Goal: Task Accomplishment & Management: Complete application form

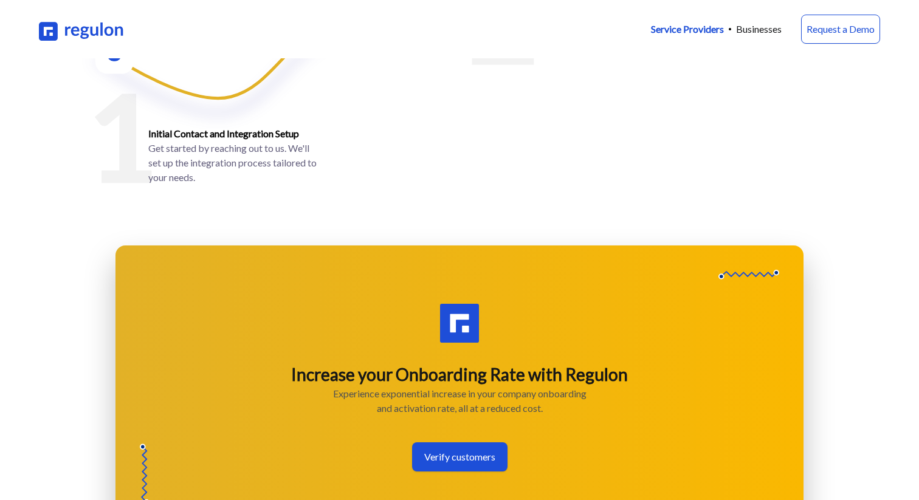
scroll to position [1915, 0]
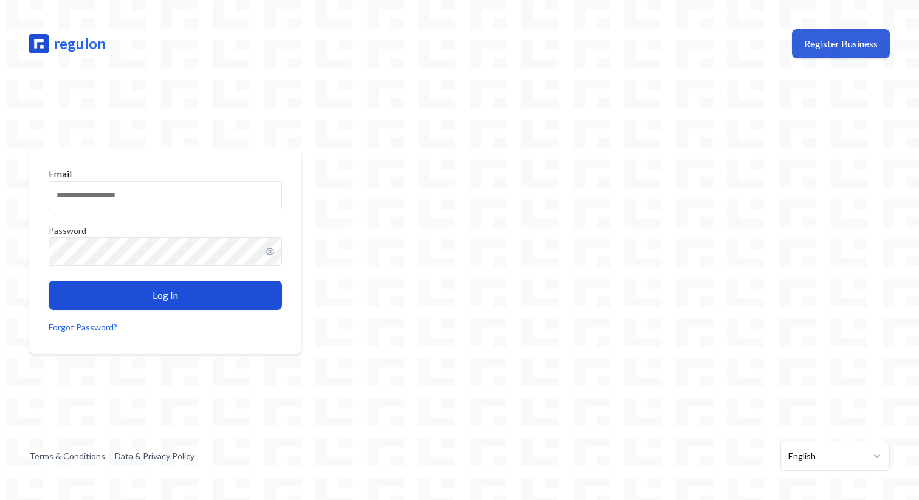
click at [831, 44] on button "Register Business" at bounding box center [841, 43] width 98 height 29
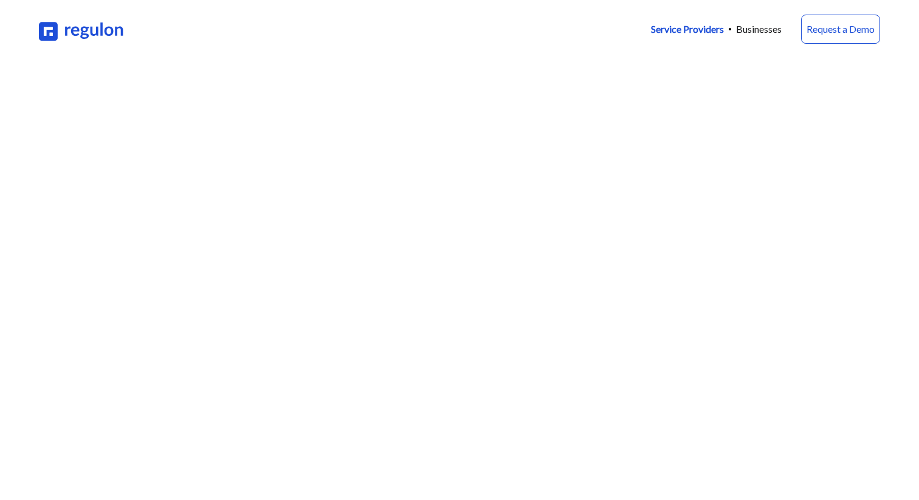
scroll to position [1915, 0]
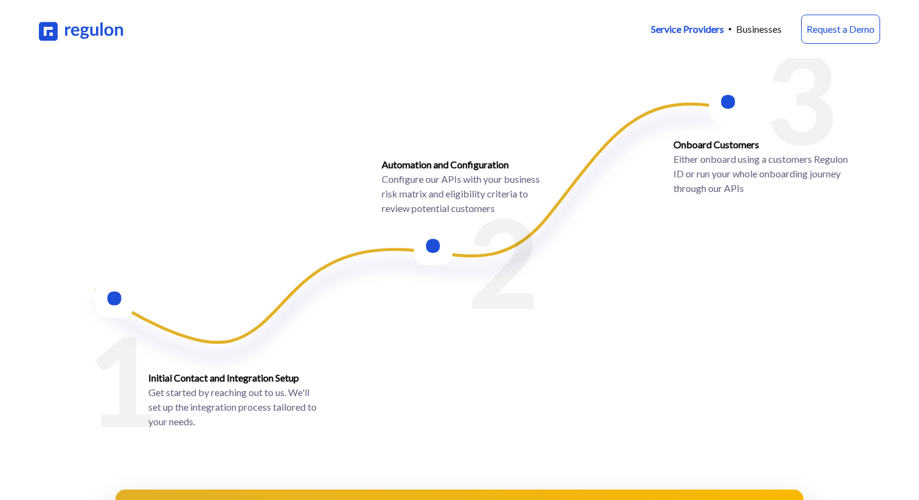
scroll to position [1013, 0]
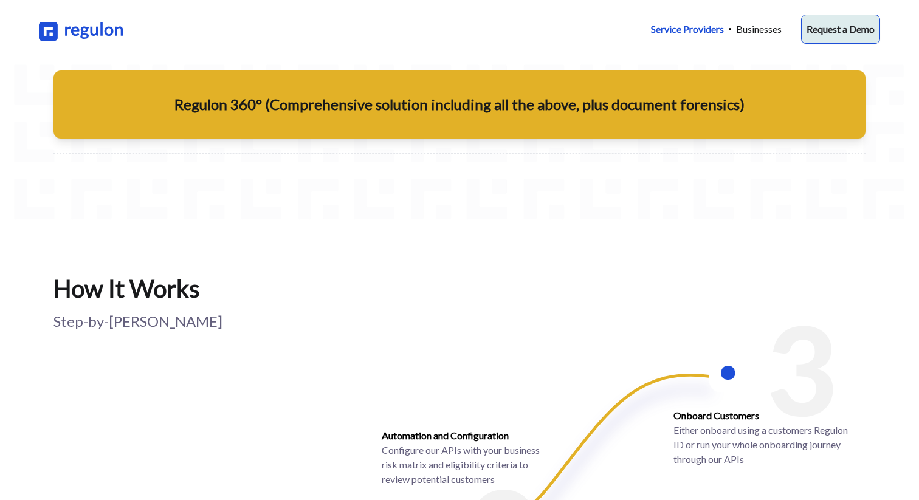
click at [841, 35] on link "Request a Demo" at bounding box center [840, 29] width 79 height 29
click at [762, 26] on p "Businesses" at bounding box center [759, 29] width 46 height 15
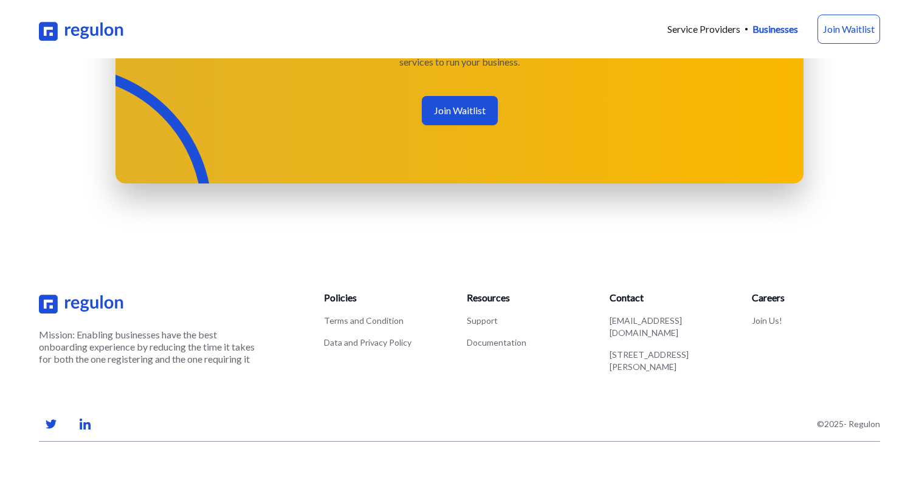
scroll to position [1952, 0]
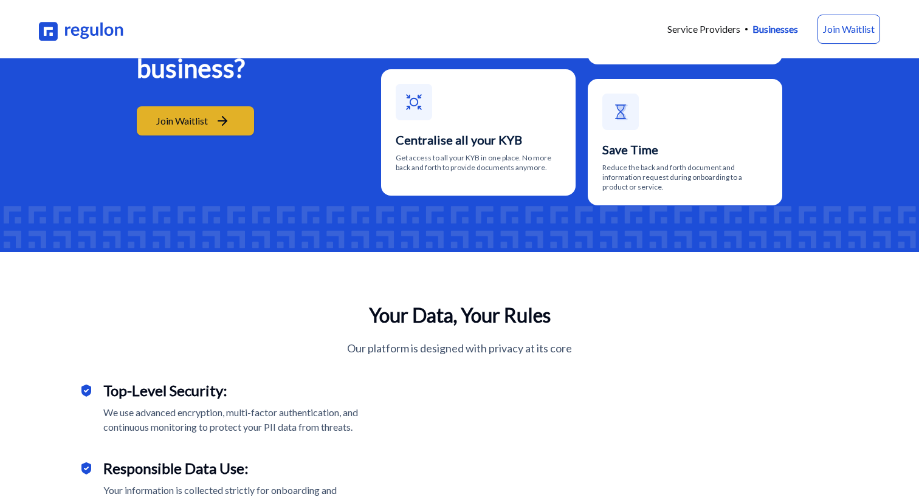
scroll to position [405, 0]
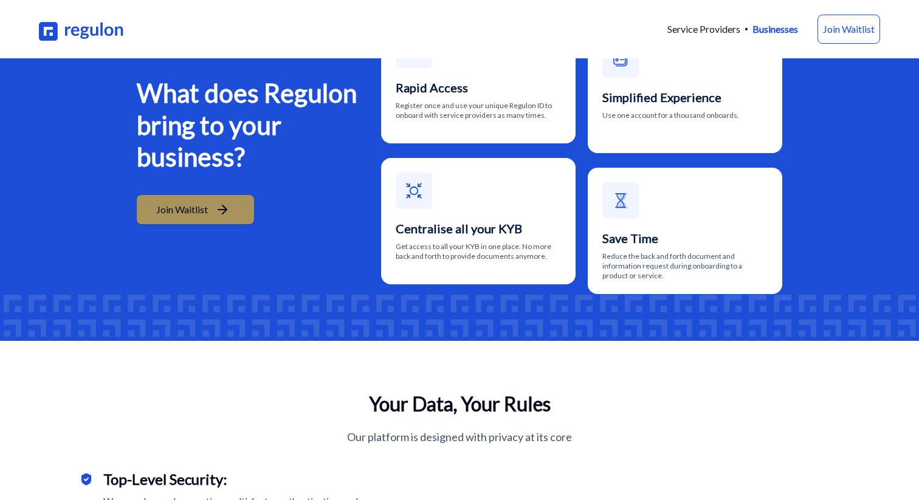
click at [226, 214] on icon at bounding box center [224, 209] width 4 height 9
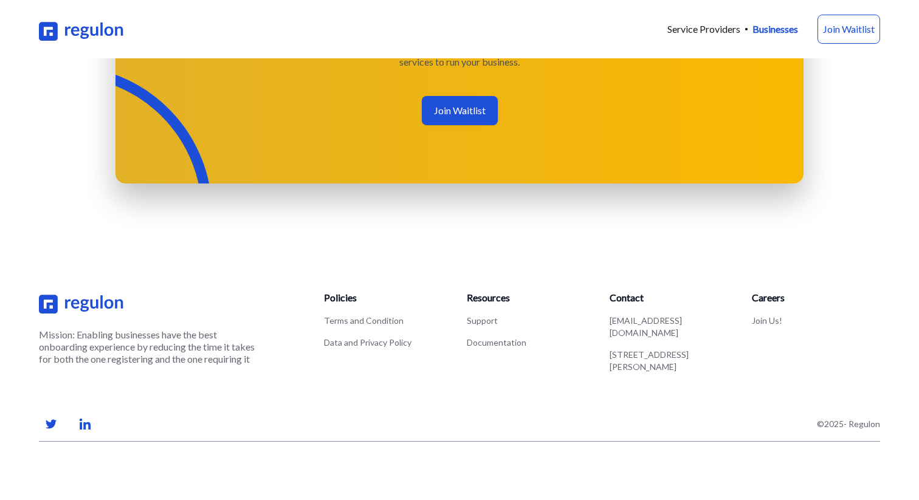
scroll to position [1952, 0]
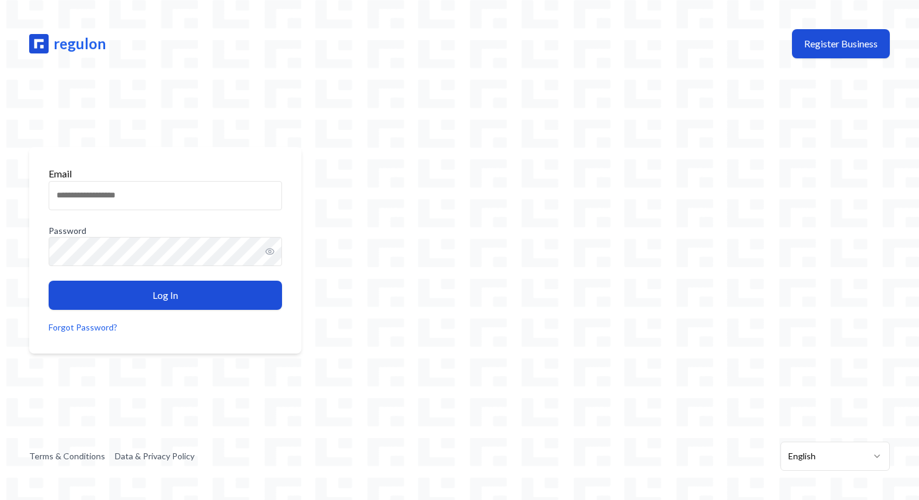
click at [550, 186] on main "Email Password Log In Forgot Password?" at bounding box center [459, 250] width 880 height 364
click at [837, 42] on button "Register Business" at bounding box center [841, 43] width 98 height 29
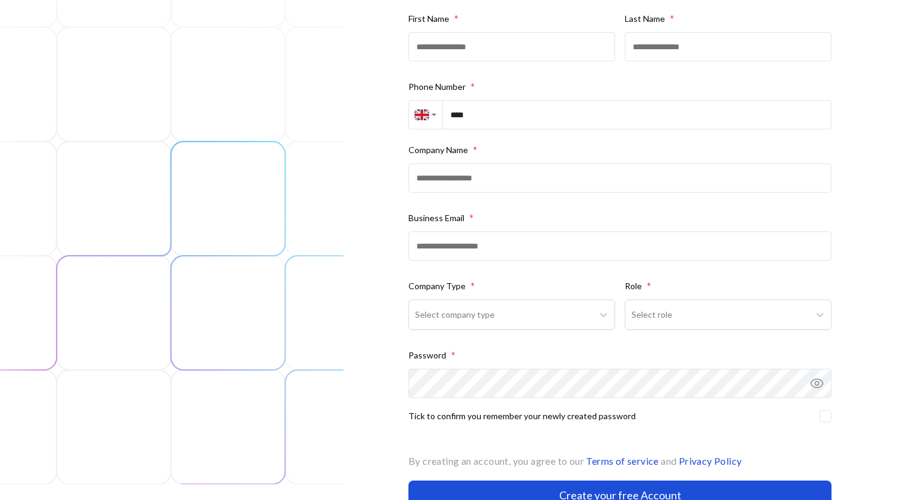
scroll to position [183, 0]
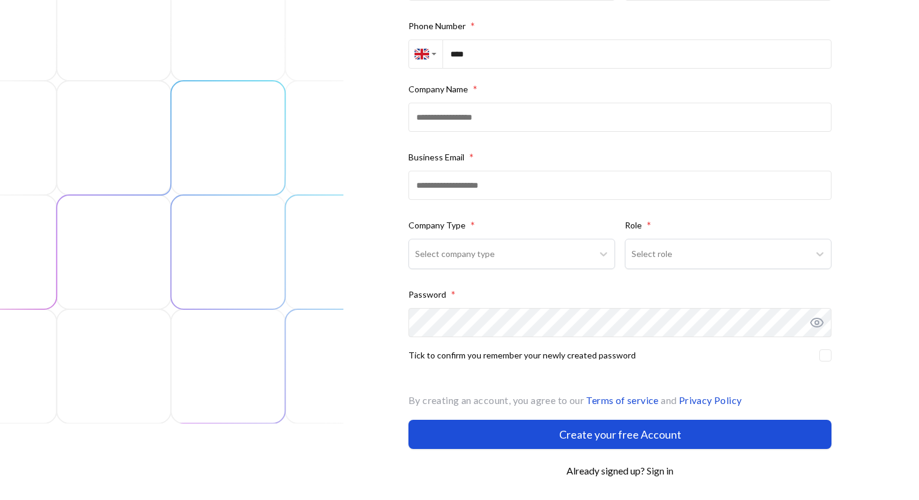
click at [657, 475] on link "Sign in" at bounding box center [659, 471] width 27 height 12
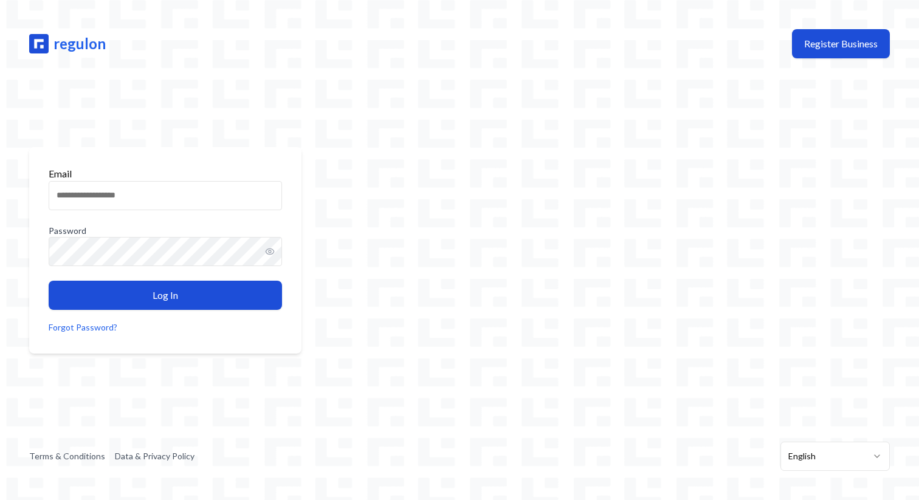
scroll to position [183, 0]
